Goal: Information Seeking & Learning: Learn about a topic

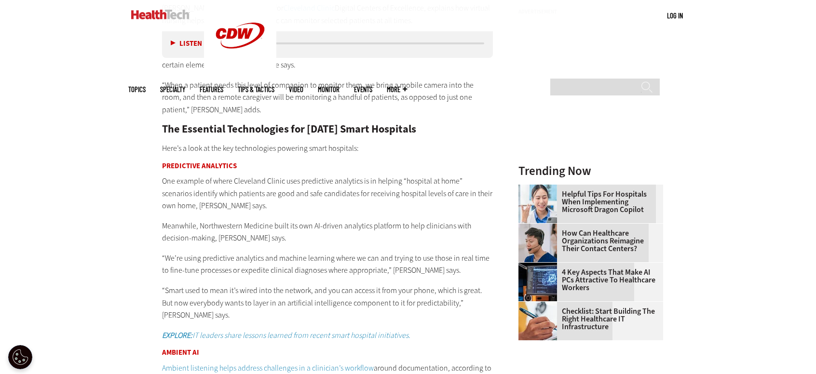
scroll to position [1254, 0]
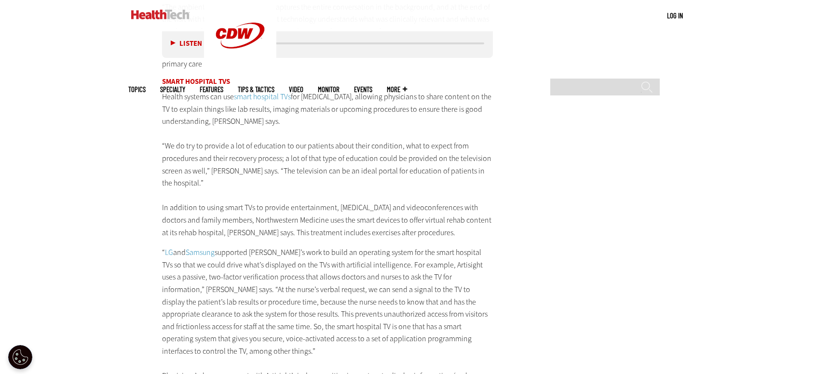
scroll to position [1736, 0]
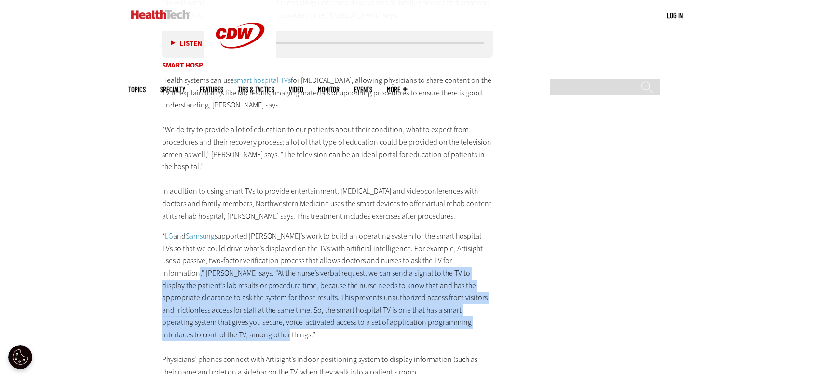
drag, startPoint x: 188, startPoint y: 297, endPoint x: 155, endPoint y: 235, distance: 70.7
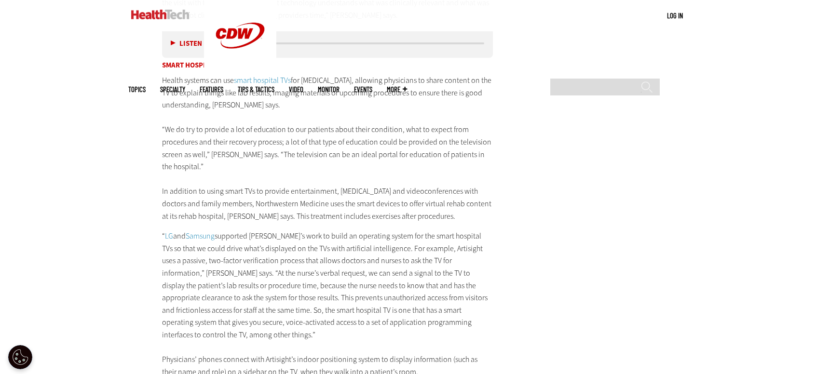
click at [246, 230] on p "“ LG and Samsung supported Artisight’s work to build an operating system for th…" at bounding box center [327, 304] width 331 height 148
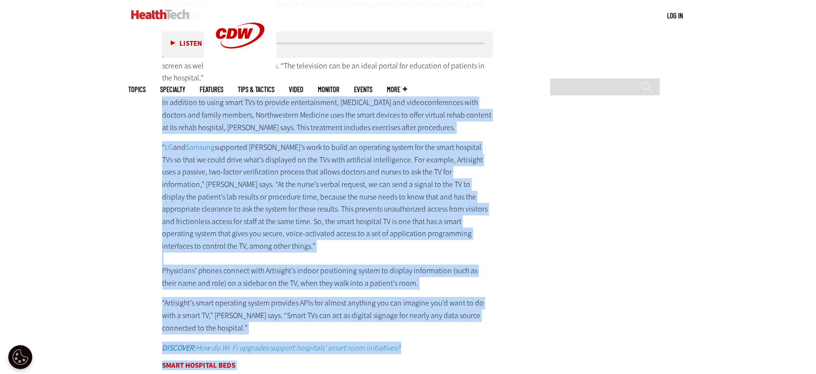
scroll to position [1874, 0]
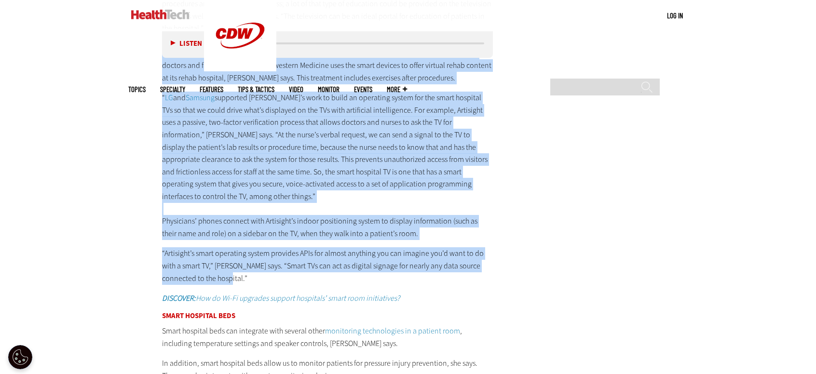
drag, startPoint x: 160, startPoint y: 155, endPoint x: 424, endPoint y: 241, distance: 277.3
copy div "Lo ipsumdol si ametc adipi ELi se doeiusm temporincidid, utlabor etdolorem ali …"
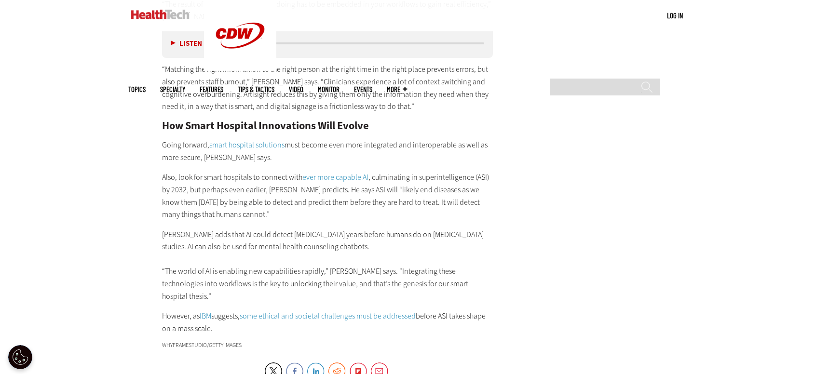
scroll to position [2212, 0]
